Goal: Complete application form

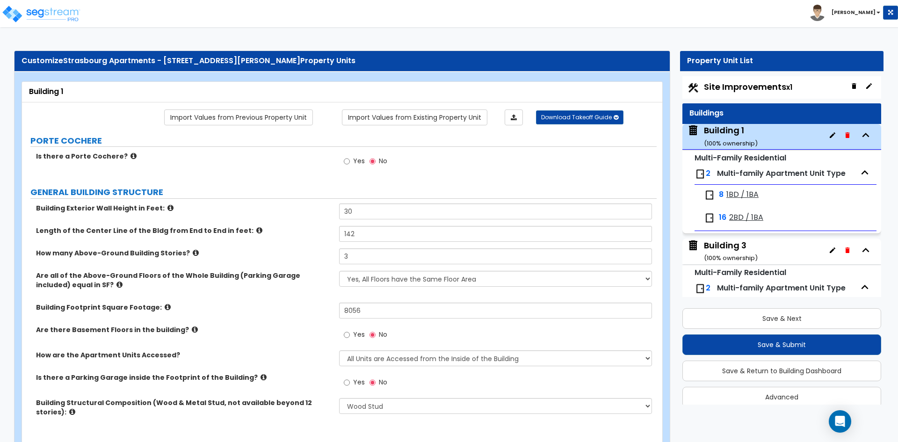
select select "7"
select select "2"
select select "4"
select select "3"
select select "2"
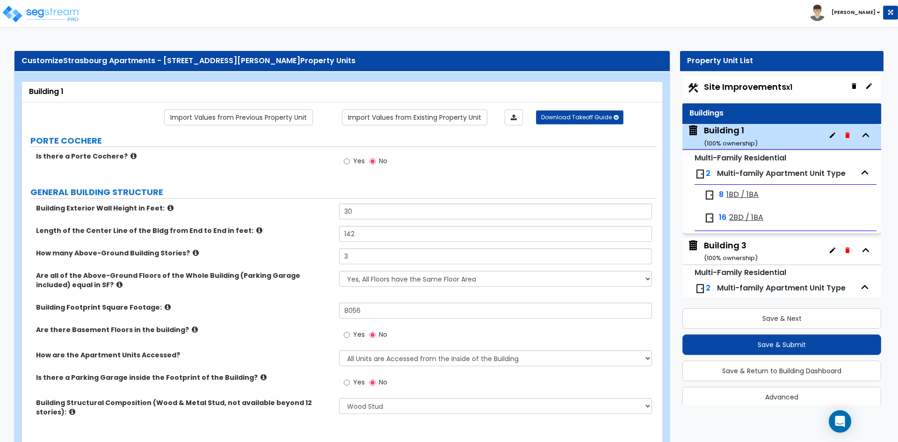
select select "2"
select select "3"
select select "1"
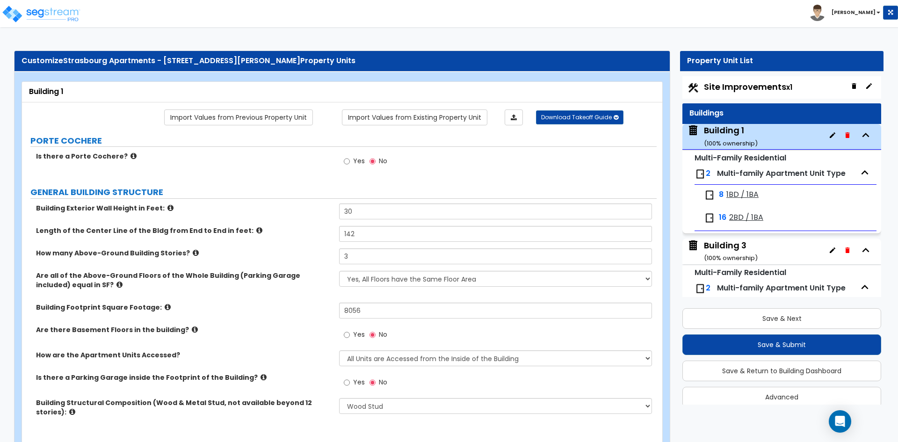
select select "1"
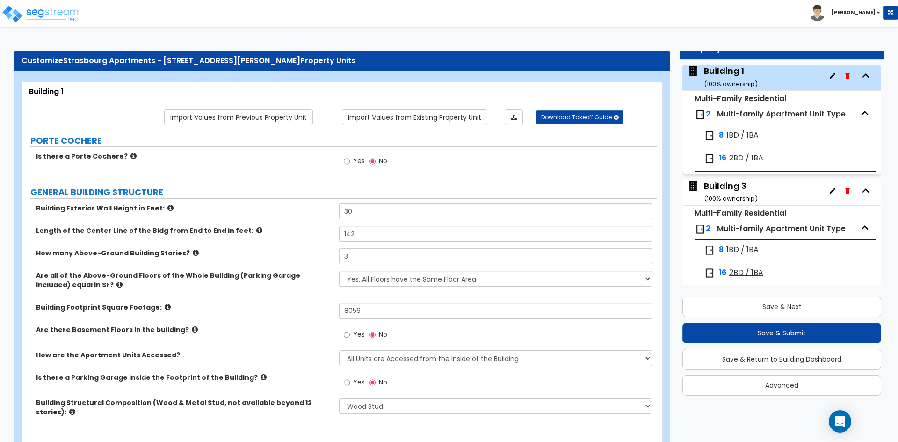
click at [291, 204] on label "Building Exterior Wall Height in Feet:" at bounding box center [184, 208] width 296 height 9
